Goal: Information Seeking & Learning: Learn about a topic

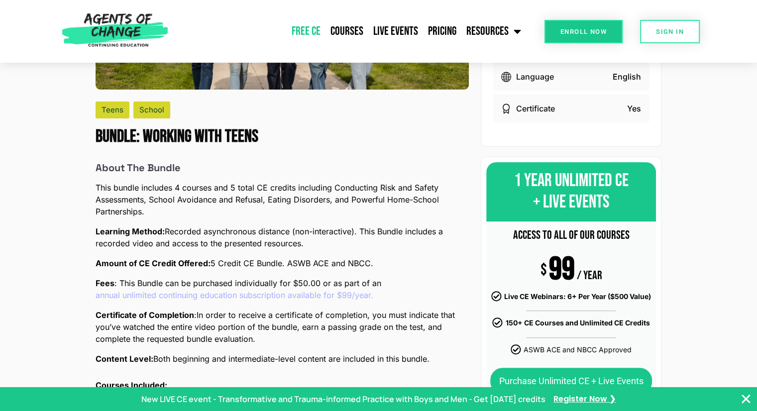
click at [300, 33] on link "Free CE" at bounding box center [306, 31] width 39 height 25
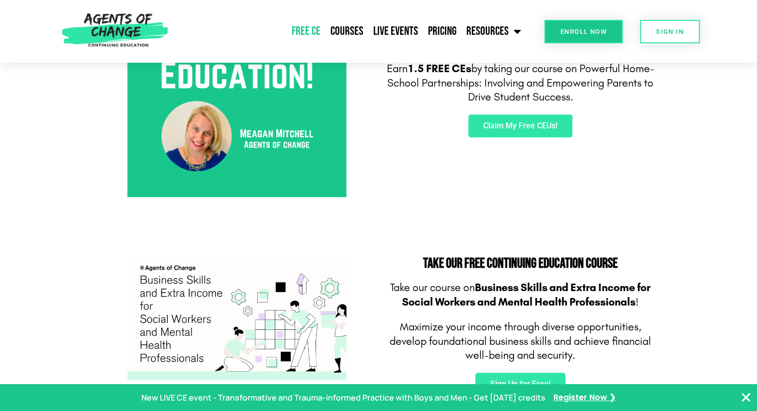
scroll to position [597, 0]
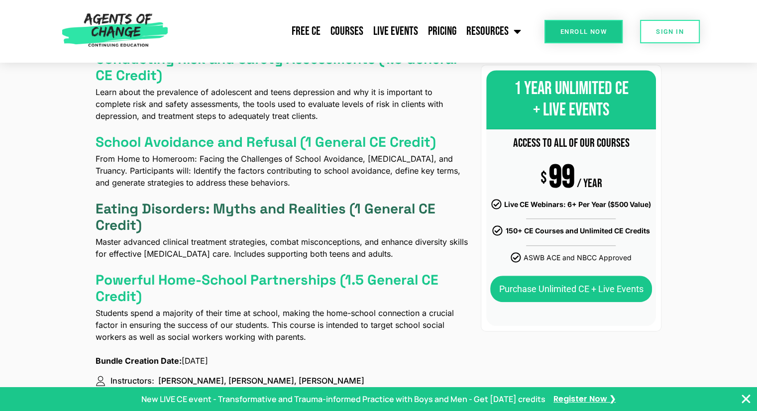
scroll to position [498, 0]
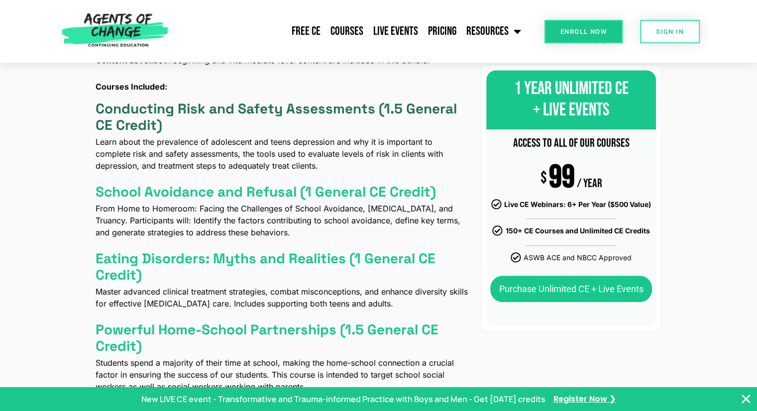
click at [196, 107] on h4 "Conducting Risk and Safety Assessments (1.5 General CE Credit)" at bounding box center [282, 117] width 373 height 33
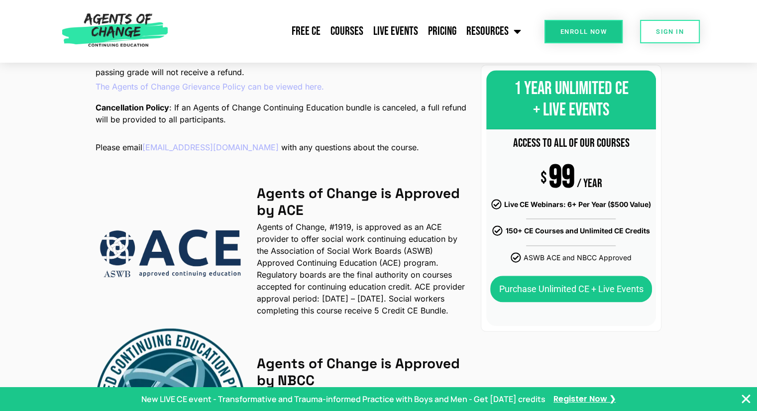
scroll to position [1195, 0]
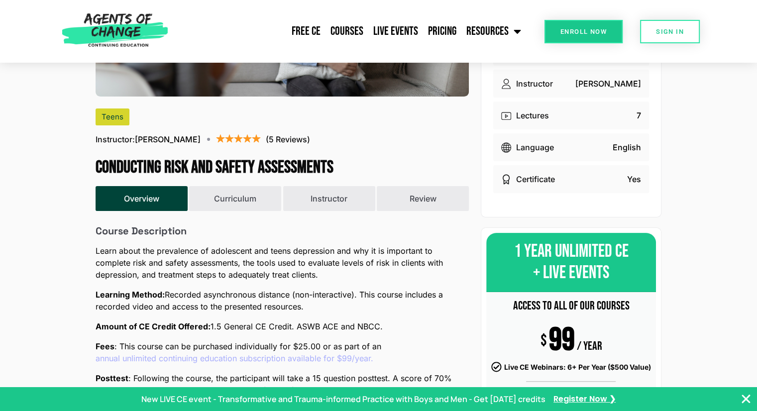
scroll to position [249, 0]
